Goal: Task Accomplishment & Management: Manage account settings

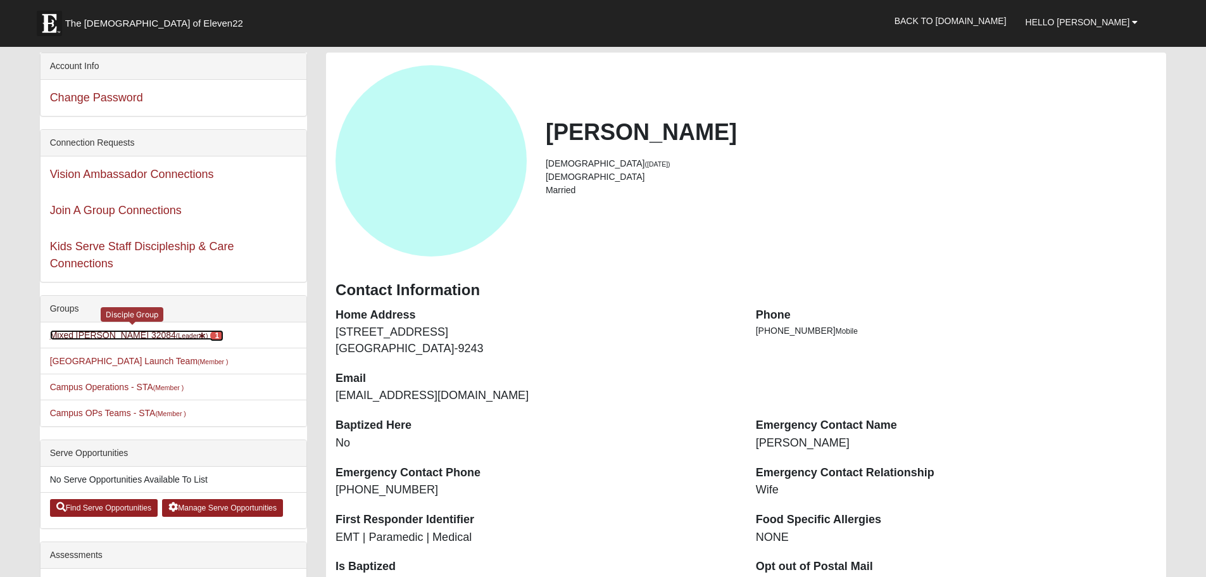
click at [142, 331] on link "Mixed Marenco 32084 (Leader ) 1" at bounding box center [136, 335] width 173 height 10
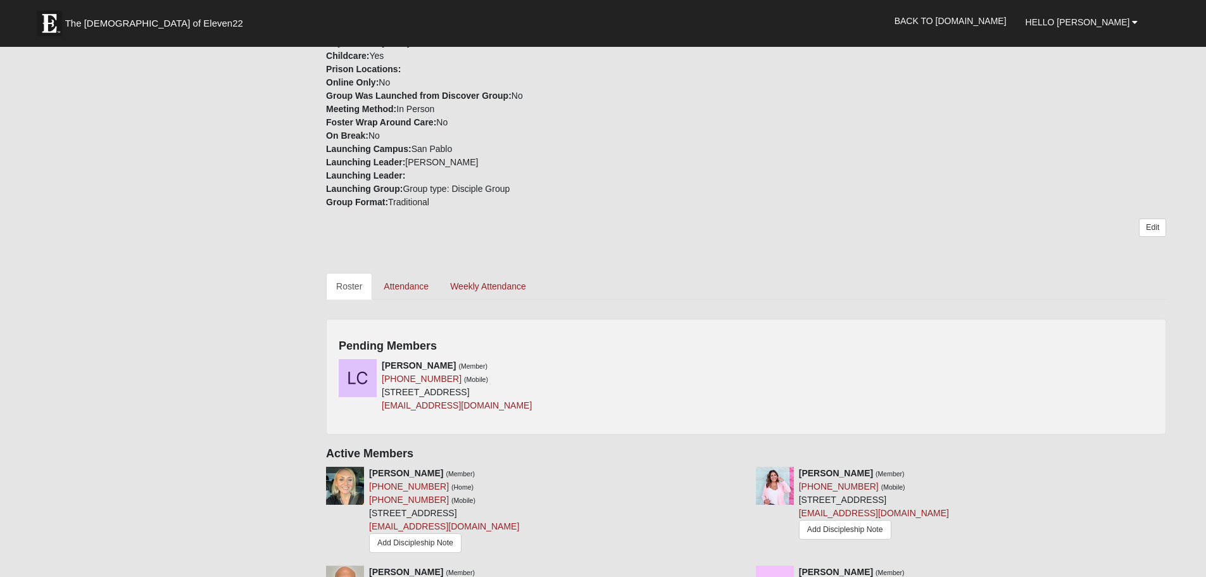
scroll to position [506, 0]
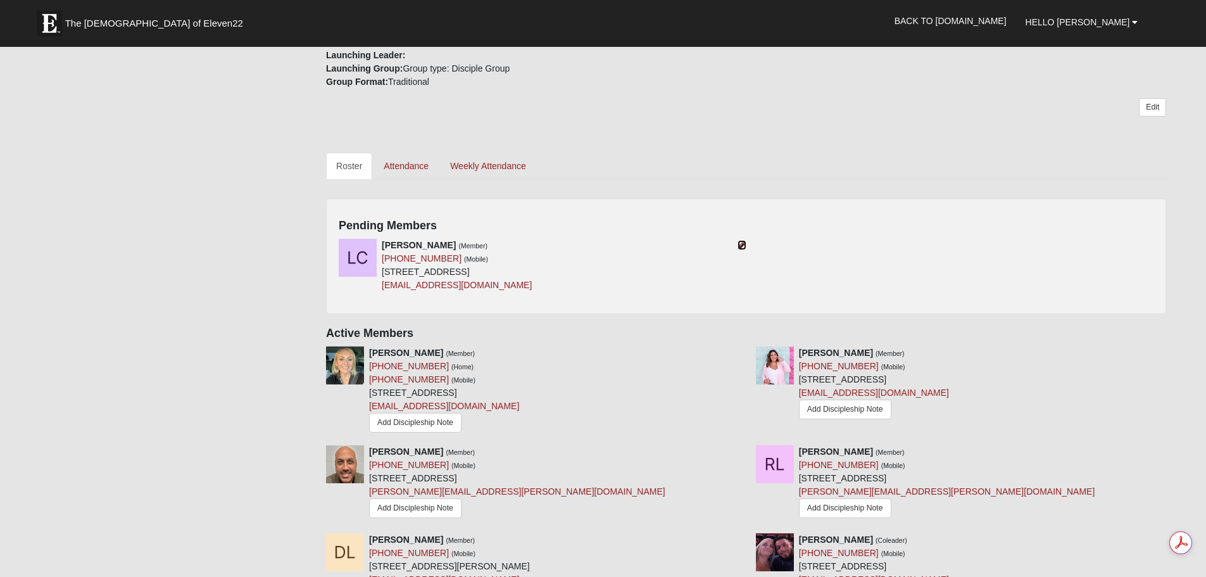
click at [738, 249] on icon at bounding box center [741, 245] width 9 height 9
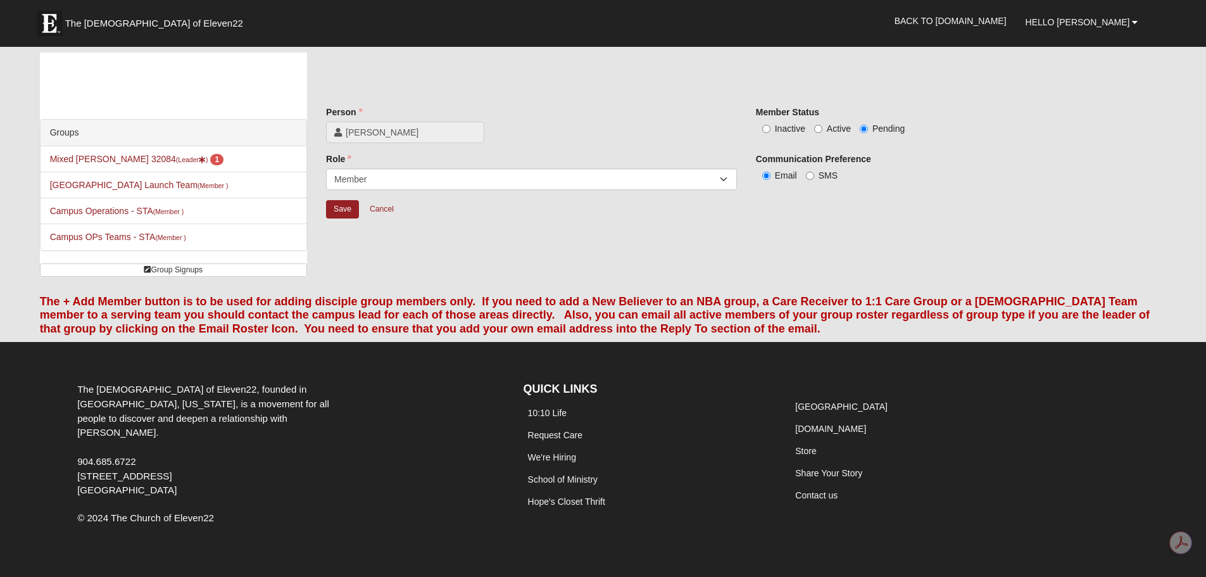
click at [831, 134] on span "Active" at bounding box center [839, 128] width 24 height 10
click at [822, 133] on input "Active" at bounding box center [818, 129] width 8 height 8
radio input "true"
click at [346, 218] on input "Save" at bounding box center [342, 209] width 33 height 18
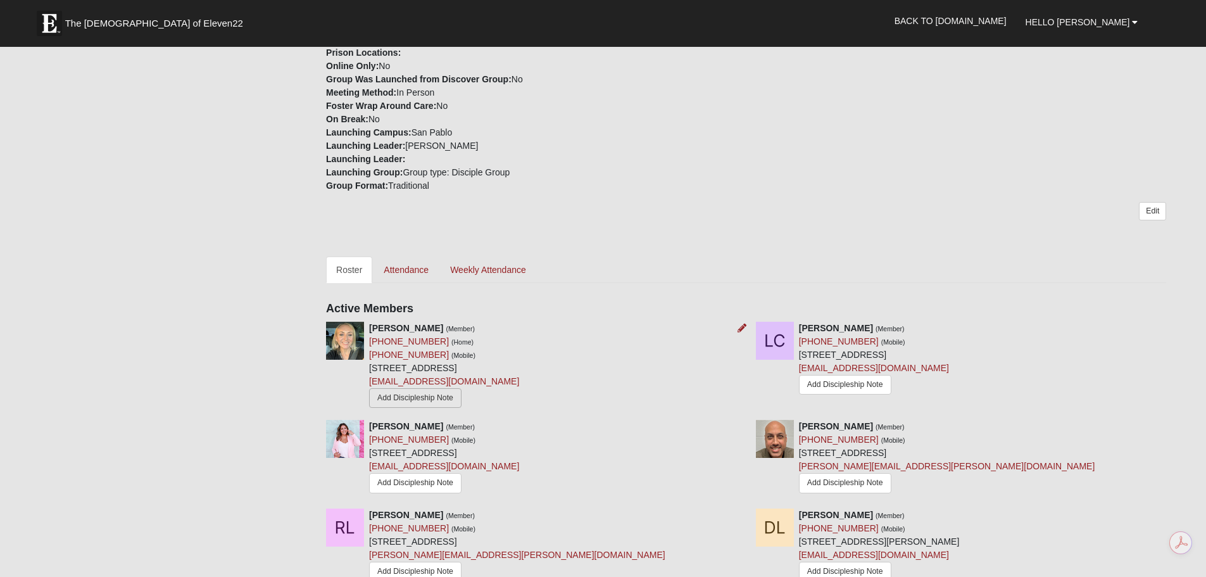
scroll to position [517, 0]
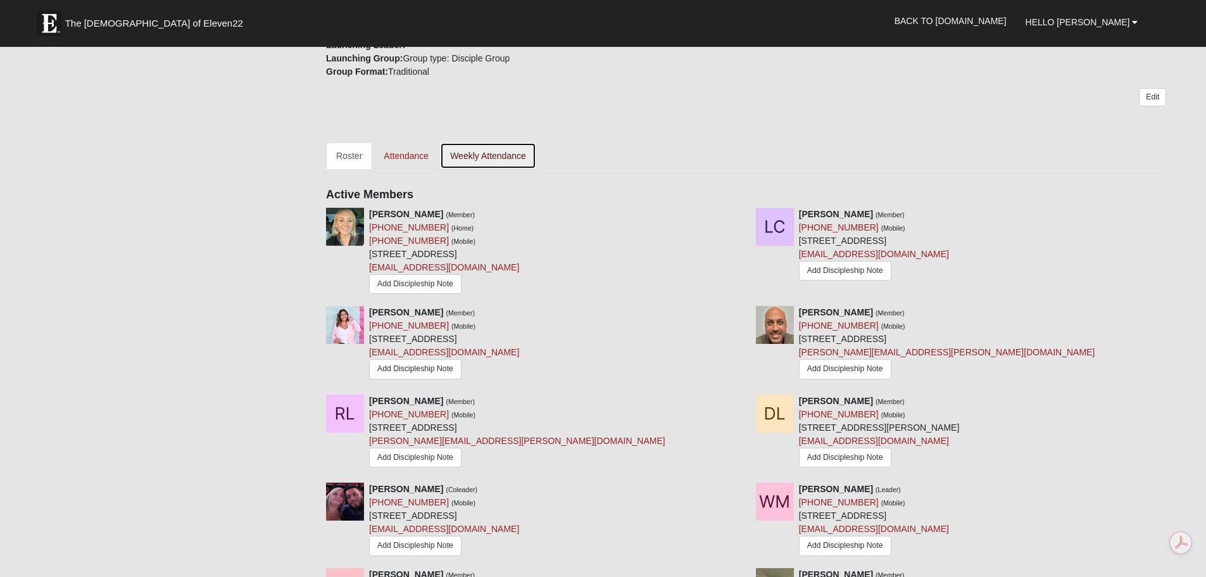
click at [504, 169] on link "Weekly Attendance" at bounding box center [488, 155] width 96 height 27
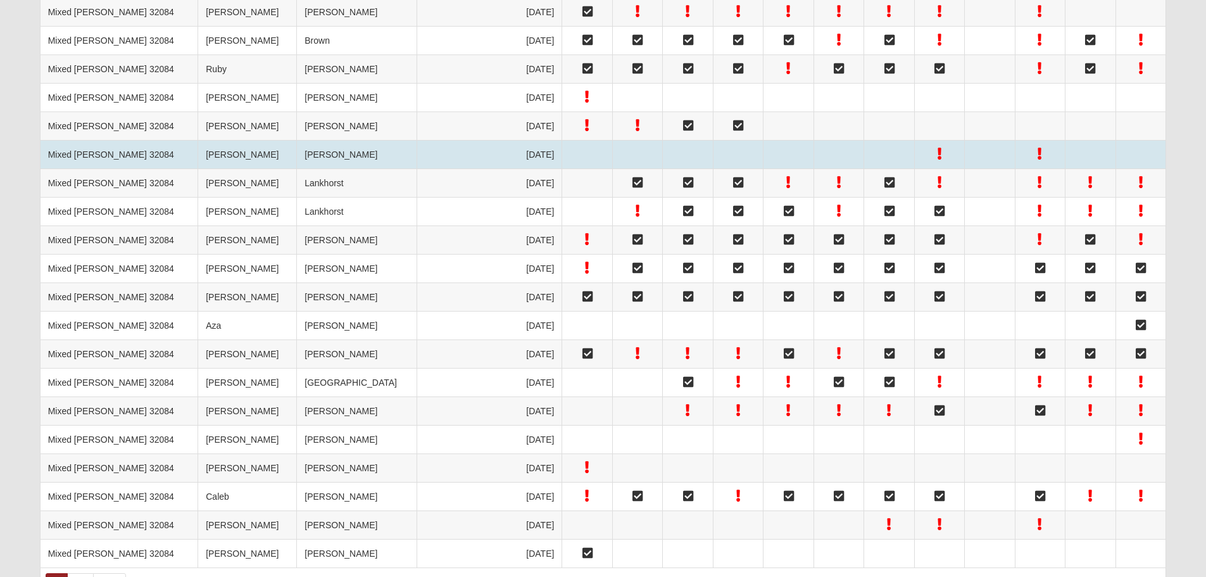
scroll to position [777, 0]
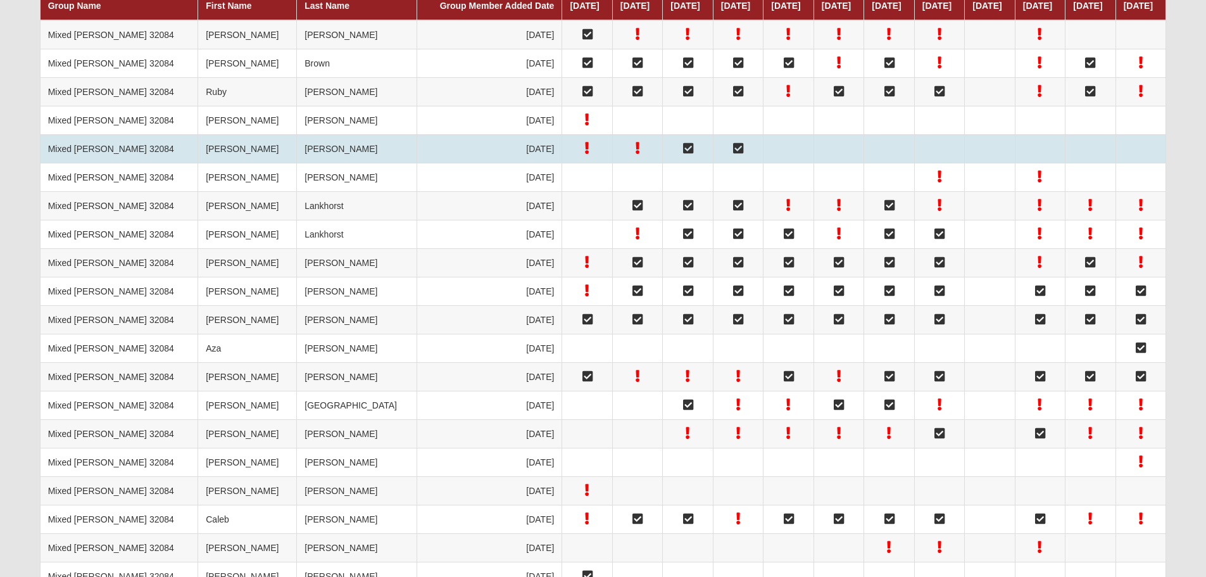
click at [102, 163] on td "Mixed [PERSON_NAME] 32084" at bounding box center [119, 148] width 158 height 28
click at [297, 163] on td "[PERSON_NAME]" at bounding box center [357, 148] width 120 height 28
click at [683, 153] on icon at bounding box center [688, 148] width 10 height 9
click at [636, 153] on icon at bounding box center [638, 148] width 4 height 9
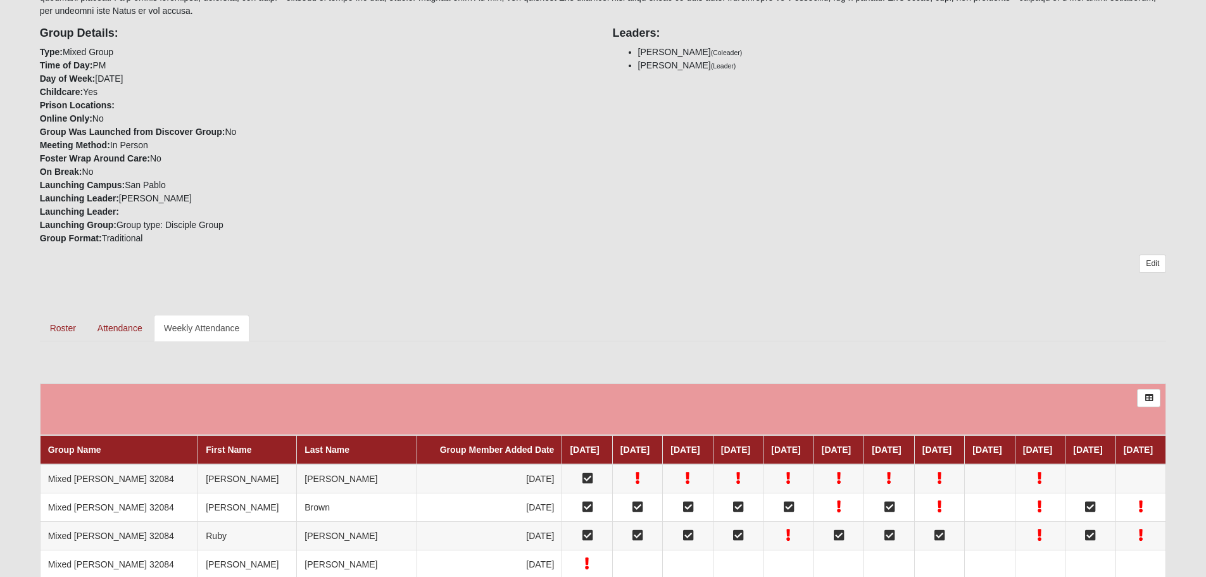
scroll to position [334, 0]
click at [130, 341] on link "Attendance" at bounding box center [119, 327] width 65 height 27
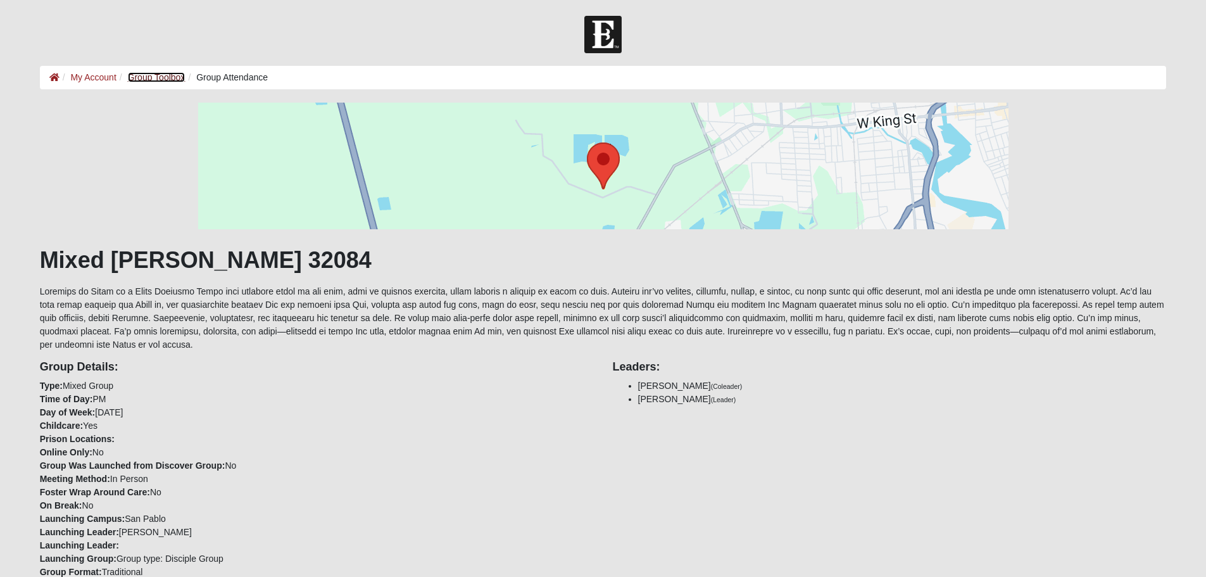
click at [175, 73] on link "Group Toolbox" at bounding box center [157, 77] width 58 height 10
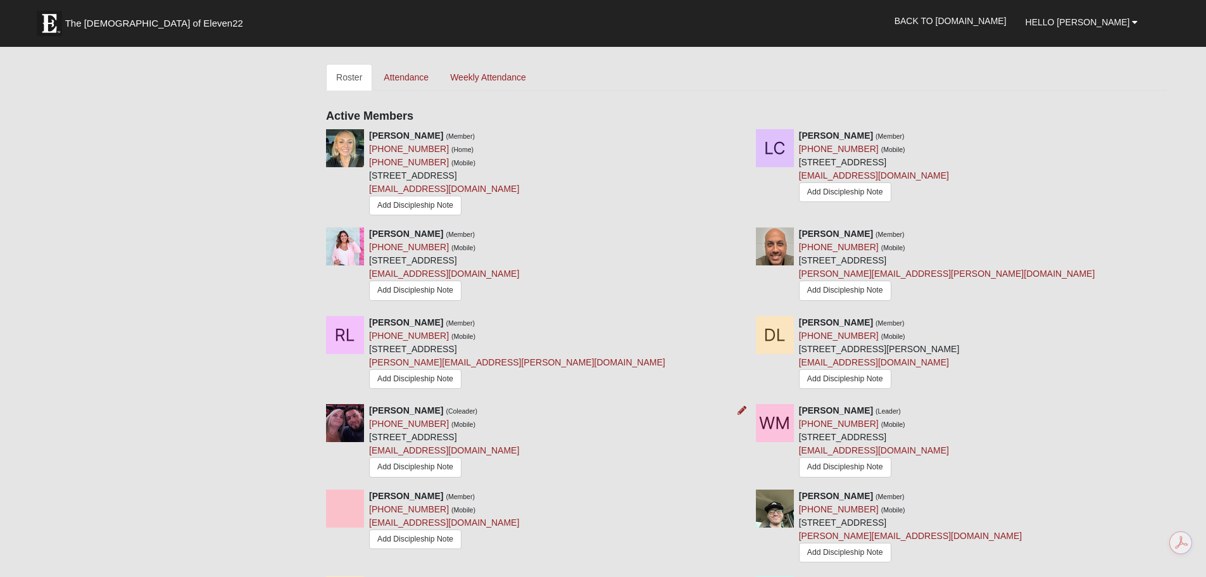
scroll to position [696, 0]
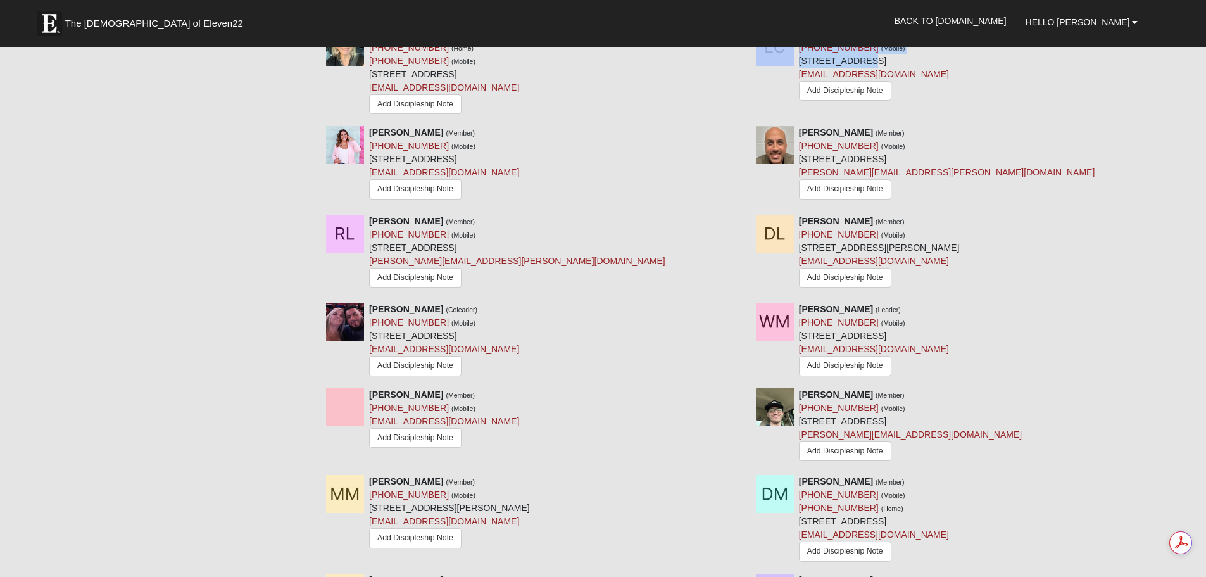
drag, startPoint x: 1088, startPoint y: 176, endPoint x: 992, endPoint y: 182, distance: 95.8
click at [879, 104] on div "[PERSON_NAME] (Member) [PHONE_NUMBER] (Mobile) [STREET_ADDRESS] [EMAIL_ADDRESS]…" at bounding box center [961, 66] width 430 height 76
drag, startPoint x: 1076, startPoint y: 176, endPoint x: 800, endPoint y: 182, distance: 276.7
click at [800, 104] on div "[PERSON_NAME] (Member) [PHONE_NUMBER] (Mobile) [STREET_ADDRESS] [EMAIL_ADDRESS]…" at bounding box center [874, 66] width 150 height 76
copy div "[STREET_ADDRESS]"
